Goal: Navigation & Orientation: Go to known website

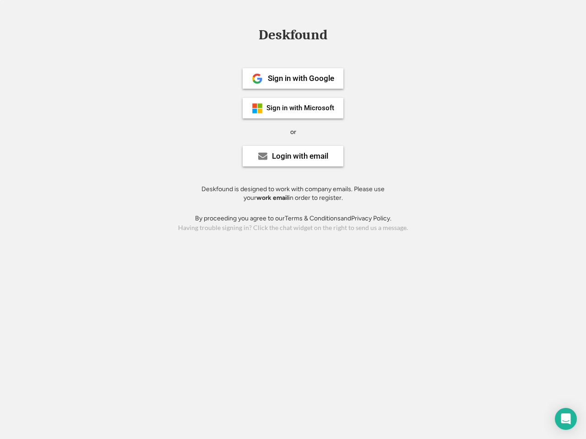
click at [293, 131] on div "or" at bounding box center [293, 132] width 6 height 9
click at [293, 37] on div "Deskfound" at bounding box center [293, 35] width 78 height 14
click at [250, 34] on div "Deskfound" at bounding box center [293, 36] width 586 height 17
click at [293, 37] on div "Deskfound" at bounding box center [293, 35] width 78 height 14
click at [293, 132] on div "or" at bounding box center [293, 132] width 6 height 9
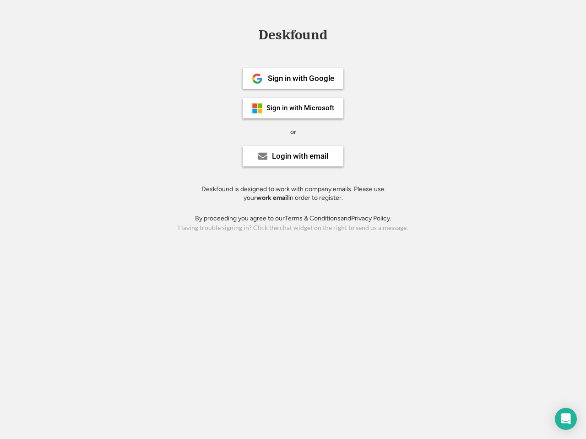
click at [293, 78] on div "Sign in with Google" at bounding box center [301, 79] width 66 height 8
click at [301, 78] on div "Sign in with Google" at bounding box center [301, 79] width 66 height 8
click at [257, 79] on img at bounding box center [257, 78] width 11 height 11
click at [293, 108] on div "Sign in with Microsoft" at bounding box center [300, 108] width 68 height 7
click at [301, 108] on div "Sign in with Microsoft" at bounding box center [300, 108] width 68 height 7
